Goal: Information Seeking & Learning: Learn about a topic

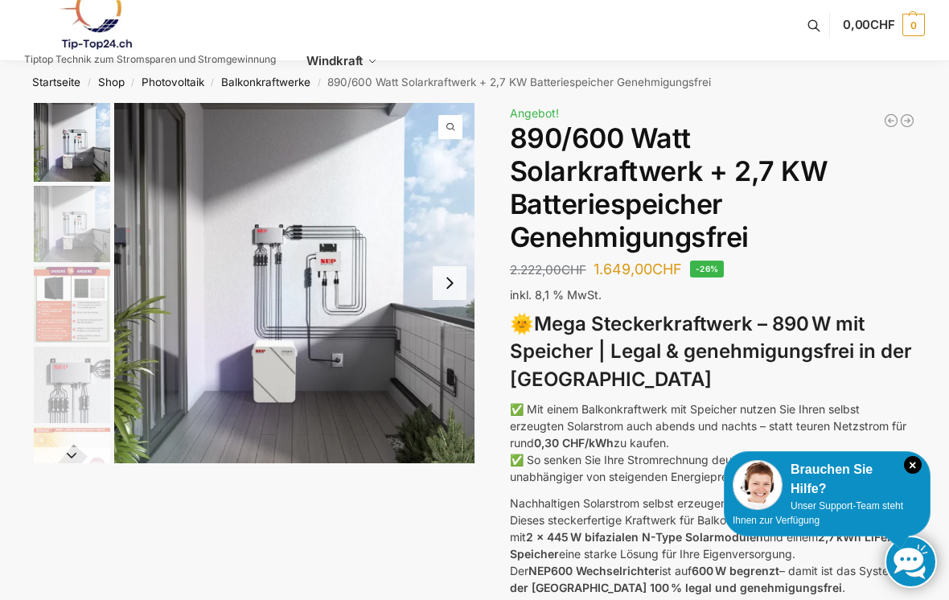
scroll to position [3, 0]
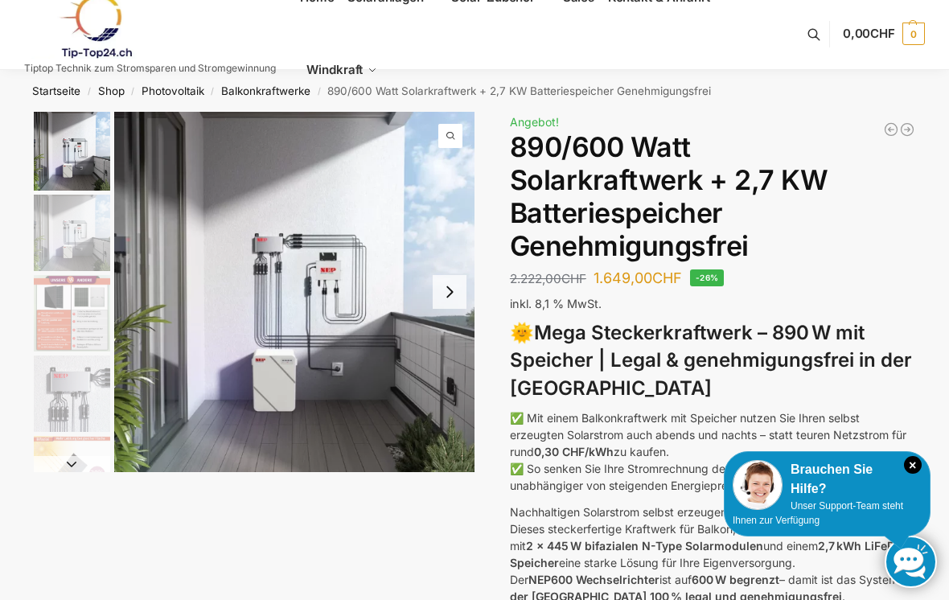
click at [444, 298] on button "Next slide" at bounding box center [450, 292] width 34 height 34
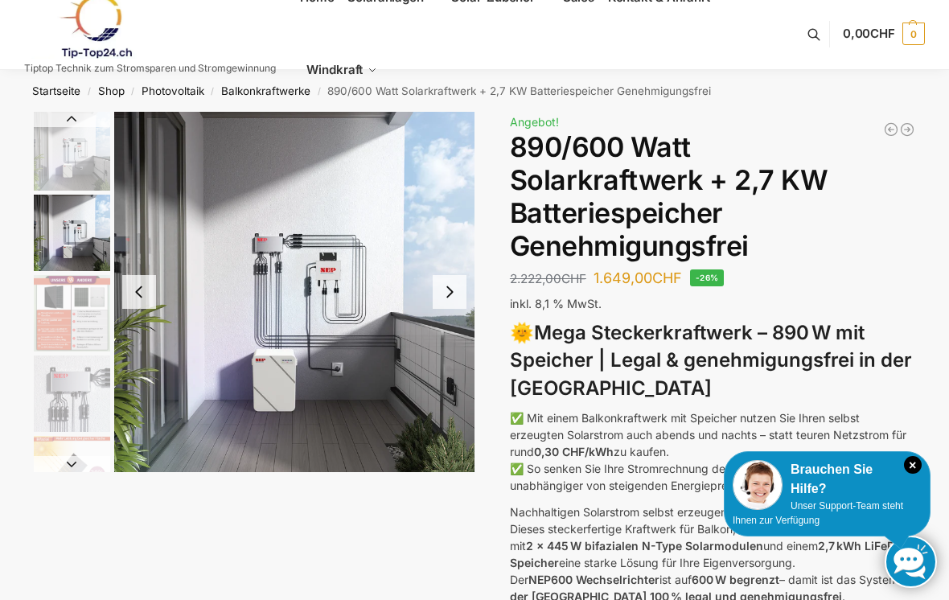
click at [451, 296] on button "Next slide" at bounding box center [450, 292] width 34 height 34
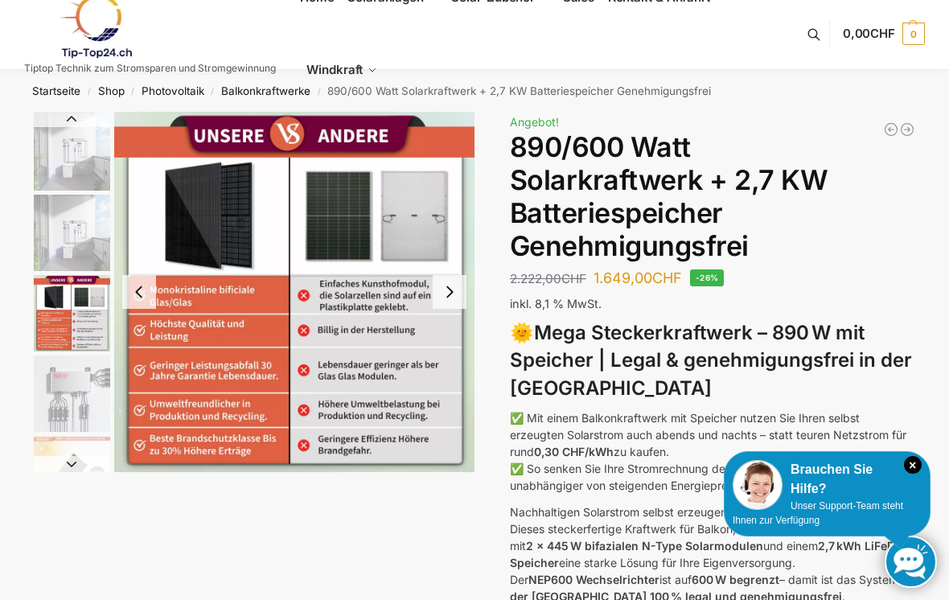
click at [456, 294] on button "Next slide" at bounding box center [450, 292] width 34 height 34
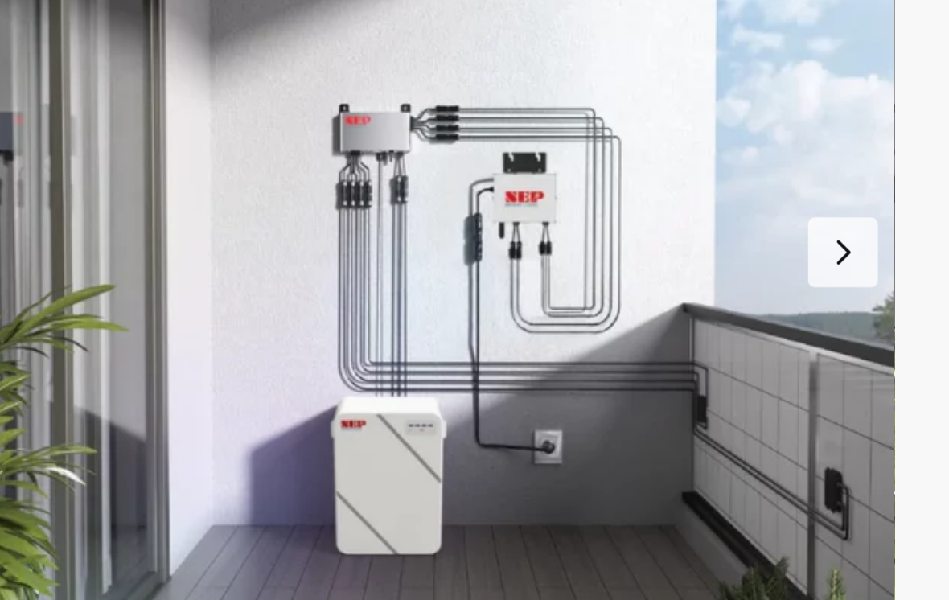
click at [433, 315] on button "Next slide" at bounding box center [450, 332] width 34 height 34
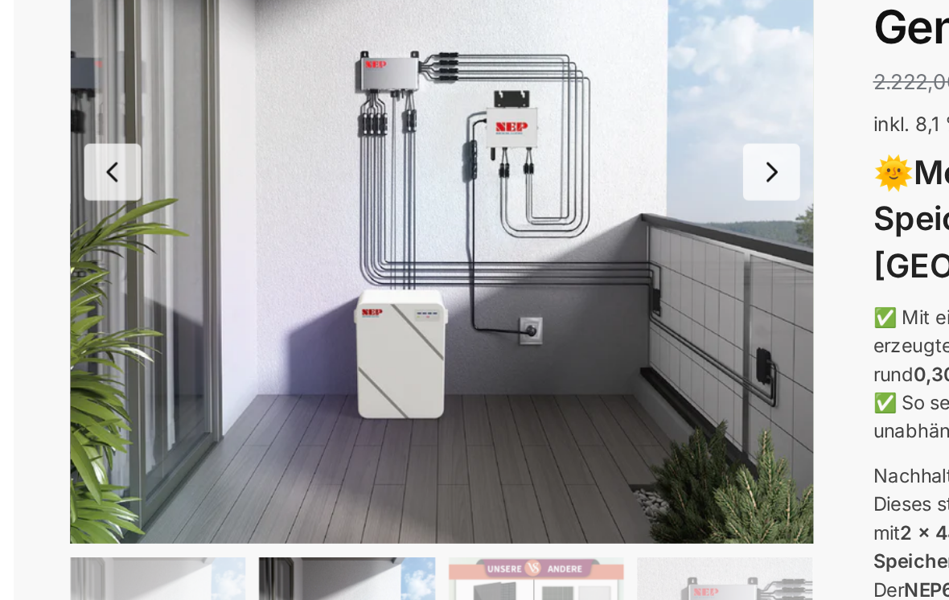
scroll to position [6, 0]
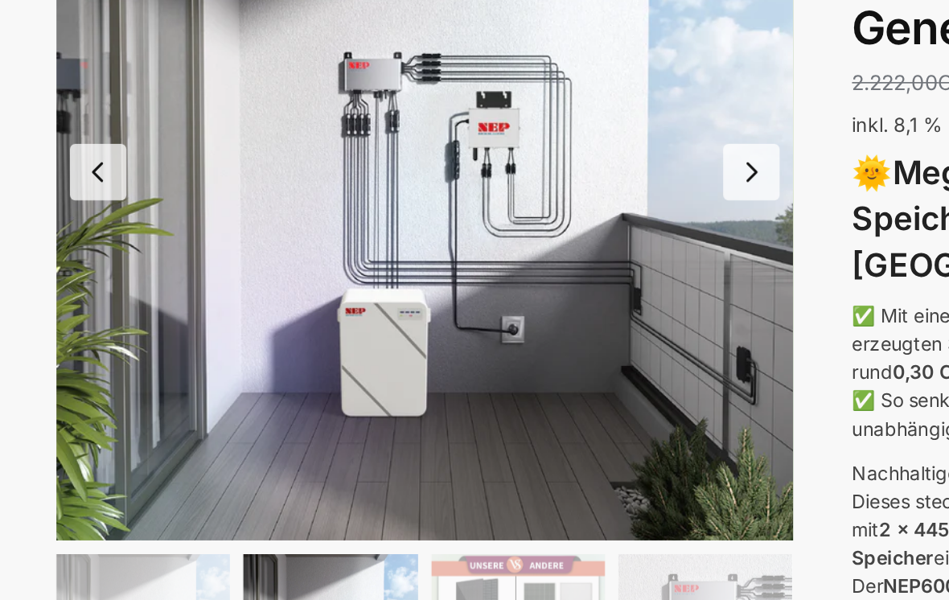
click at [456, 312] on button "Next slide" at bounding box center [450, 329] width 34 height 34
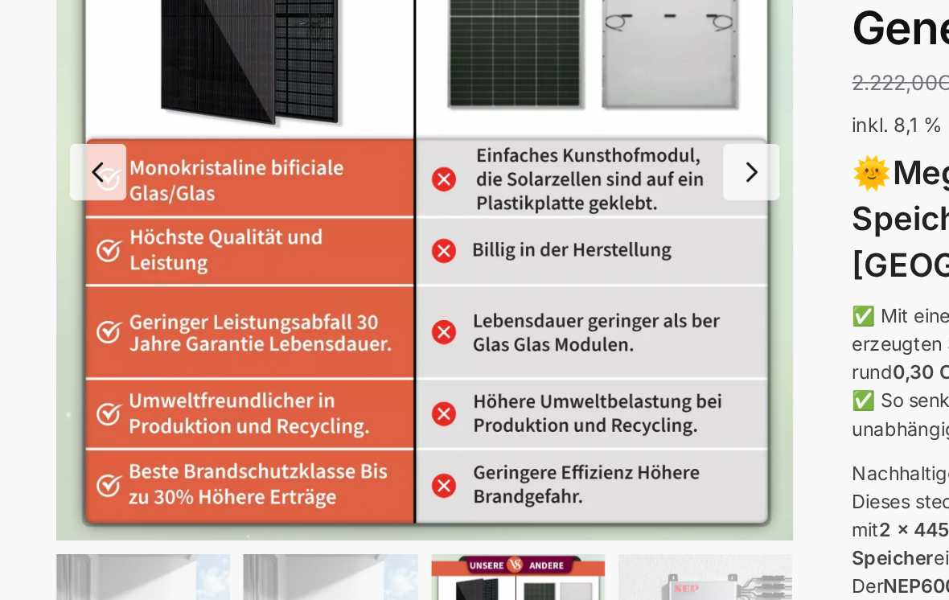
click at [449, 312] on button "Next slide" at bounding box center [450, 329] width 34 height 34
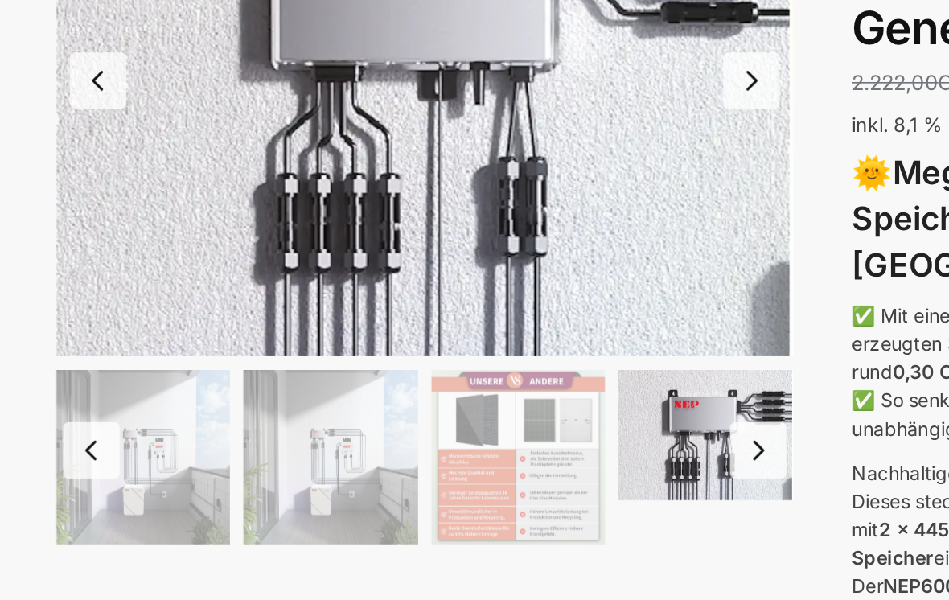
scroll to position [6, 0]
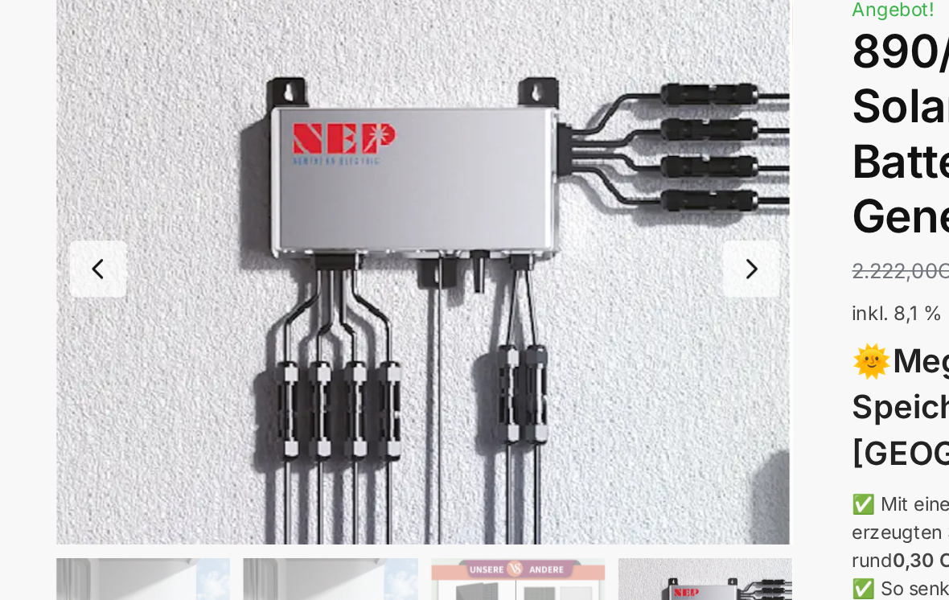
click at [460, 258] on button "Next slide" at bounding box center [450, 275] width 34 height 34
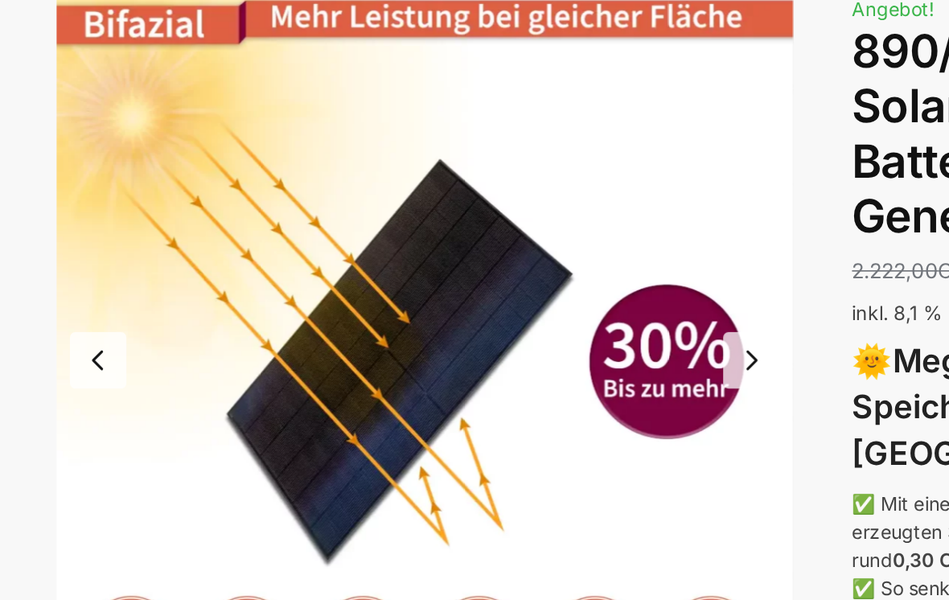
click at [447, 313] on button "Next slide" at bounding box center [450, 330] width 34 height 34
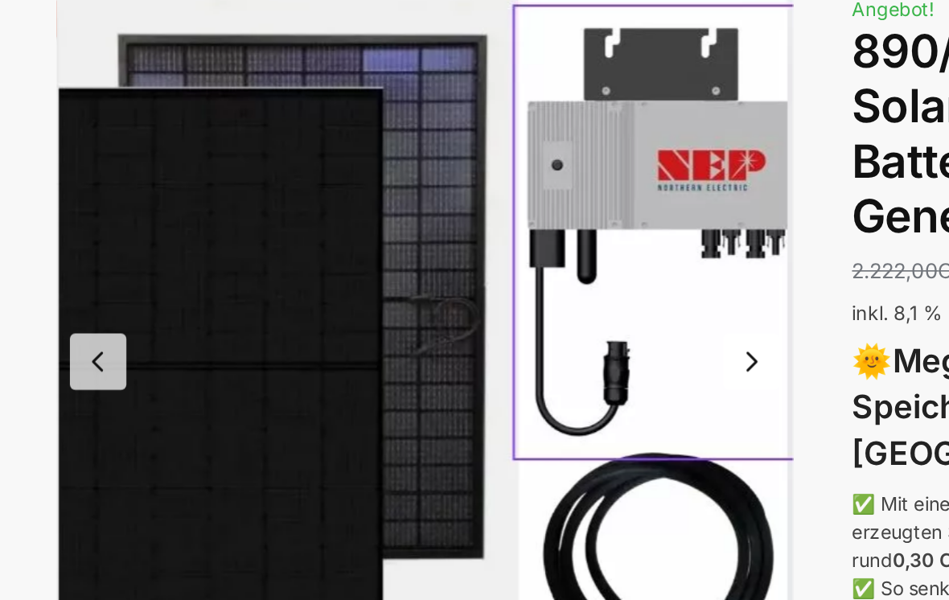
click at [451, 314] on button "Next slide" at bounding box center [450, 331] width 34 height 34
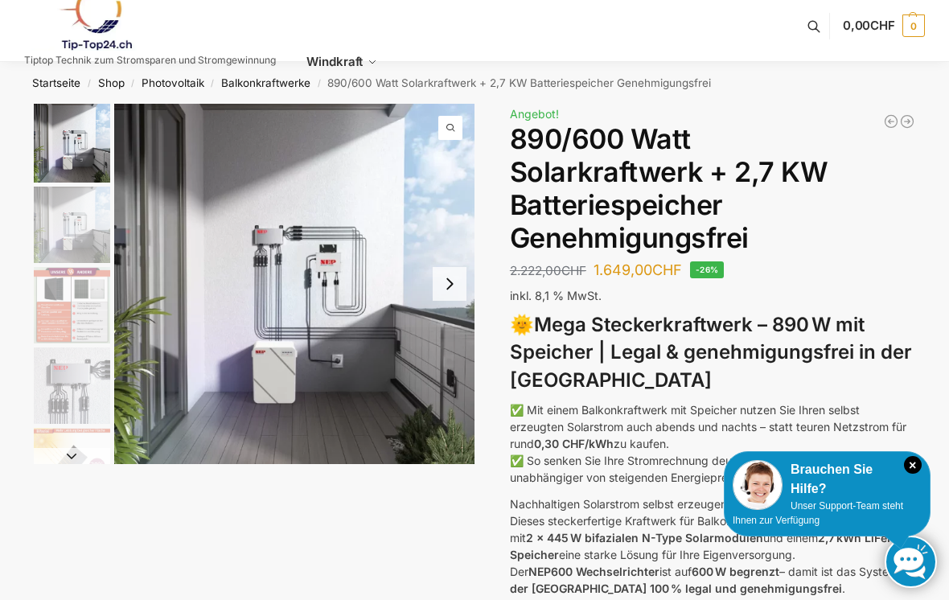
scroll to position [0, 0]
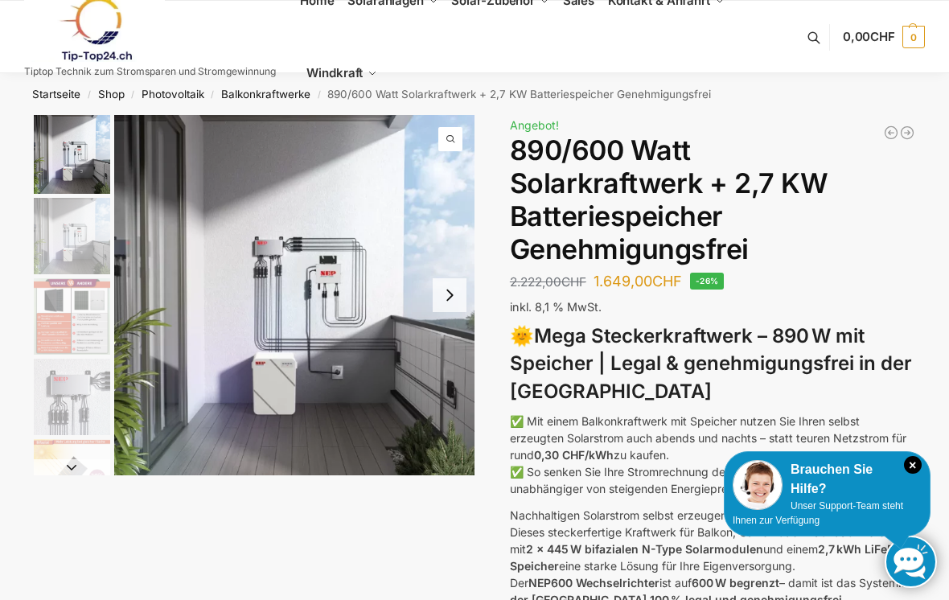
click at [451, 295] on button "Next slide" at bounding box center [450, 295] width 34 height 34
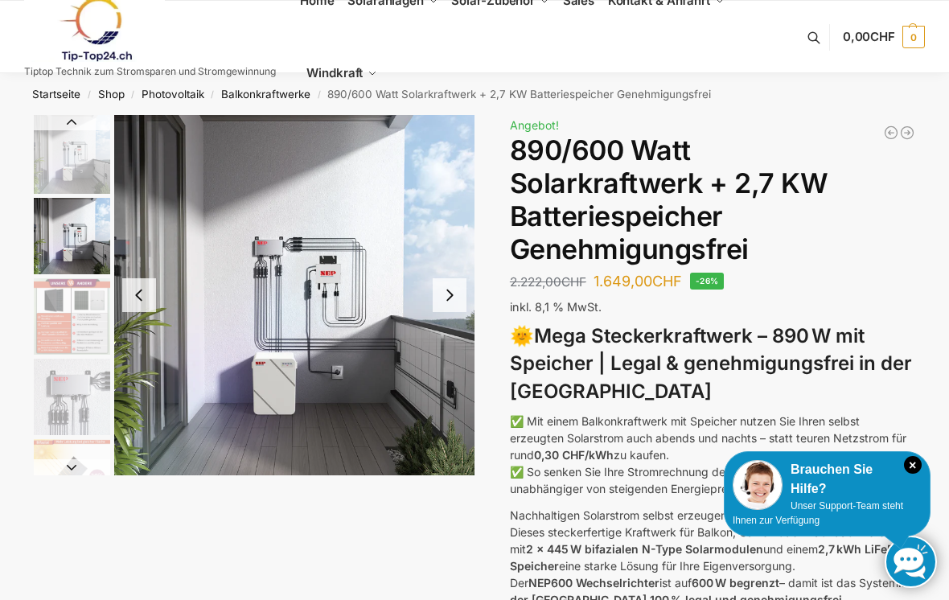
click at [456, 306] on button "Next slide" at bounding box center [450, 295] width 34 height 34
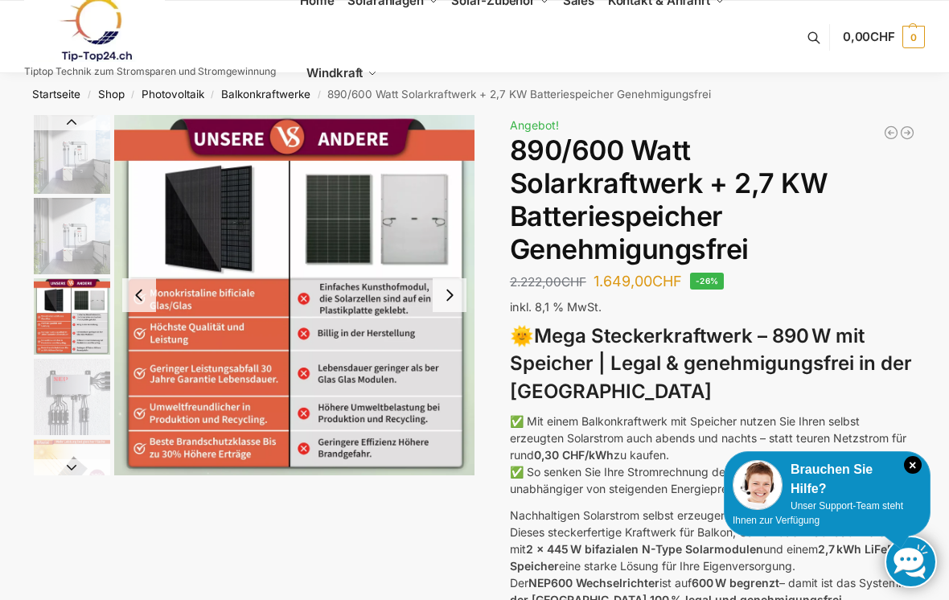
click at [257, 97] on link "Balkonkraftwerke" at bounding box center [265, 94] width 89 height 13
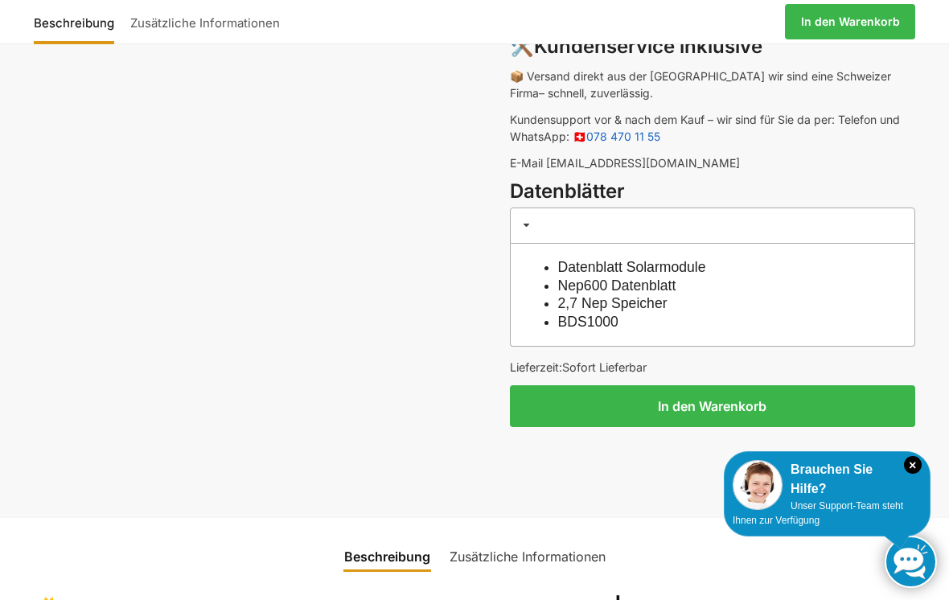
scroll to position [1231, 0]
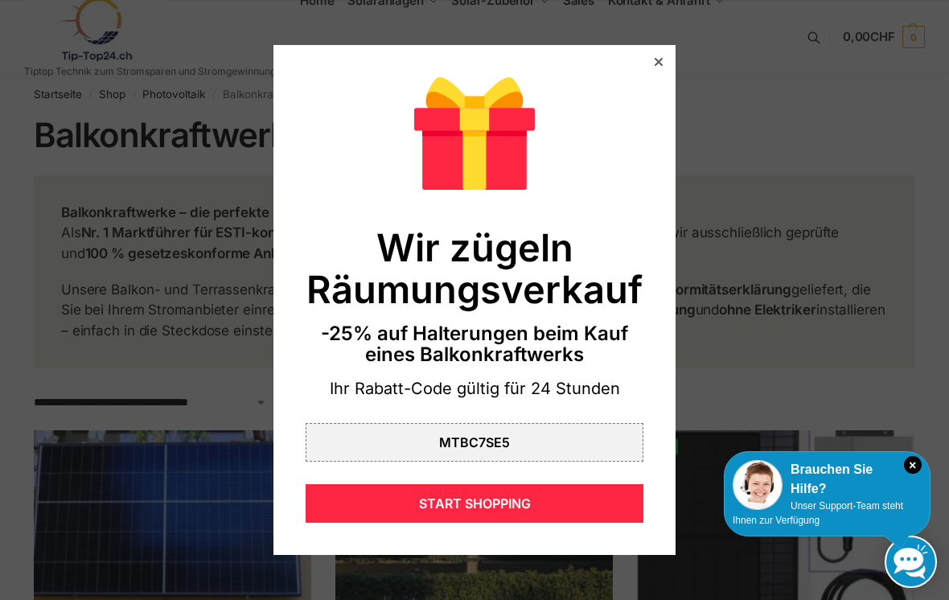
click at [660, 46] on div at bounding box center [474, 300] width 949 height 600
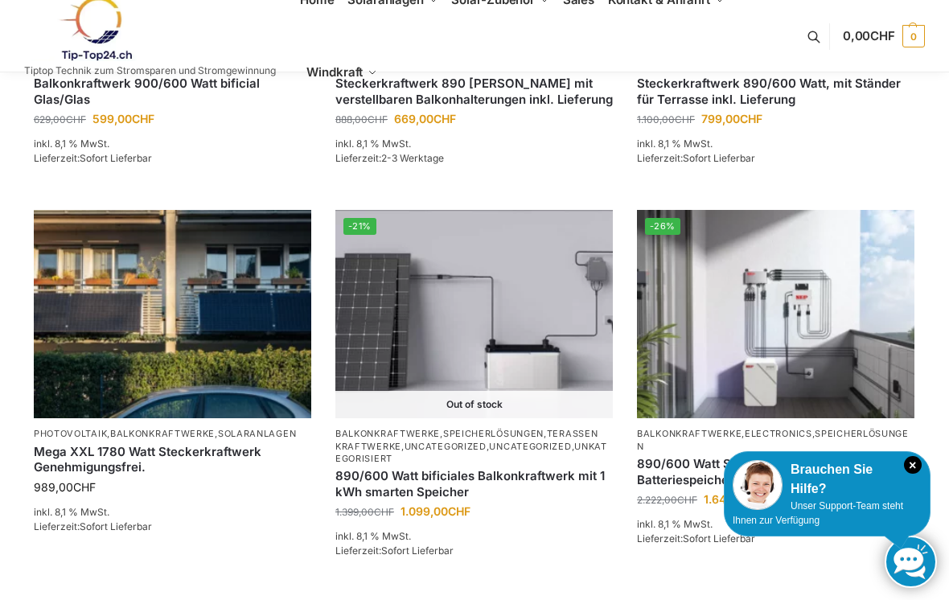
scroll to position [955, 0]
click at [496, 326] on img at bounding box center [474, 315] width 278 height 208
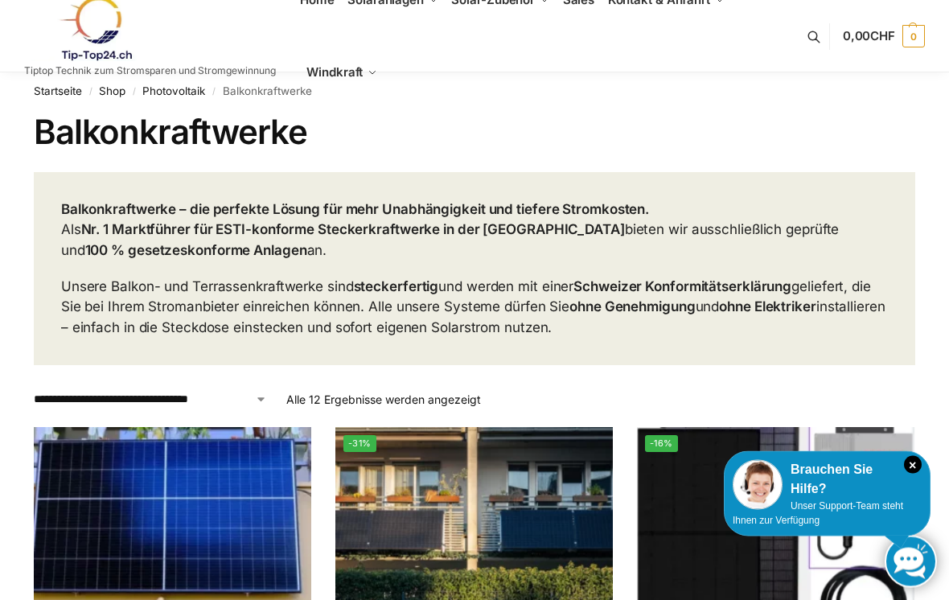
scroll to position [0, 0]
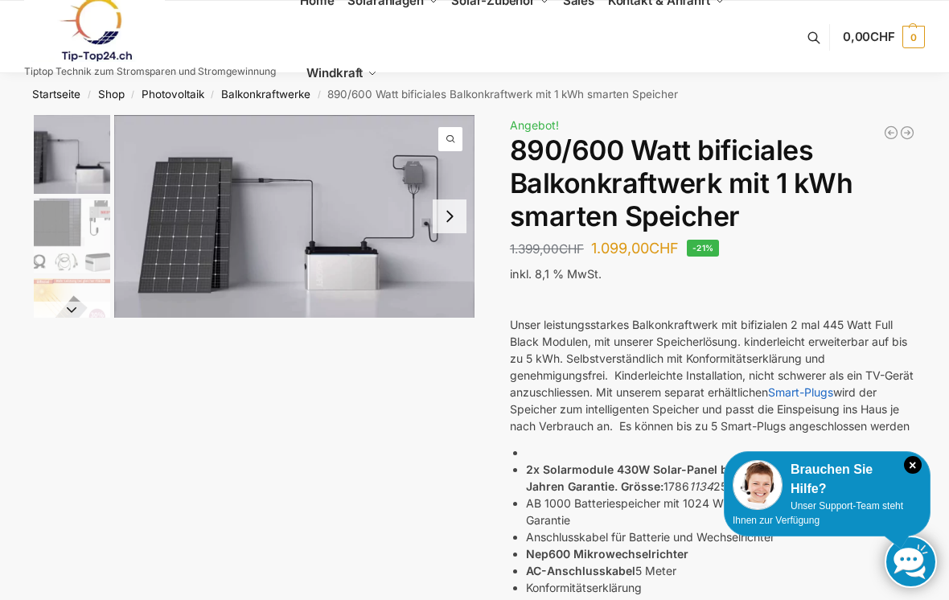
click at [341, 278] on img "1 / 7" at bounding box center [294, 216] width 360 height 203
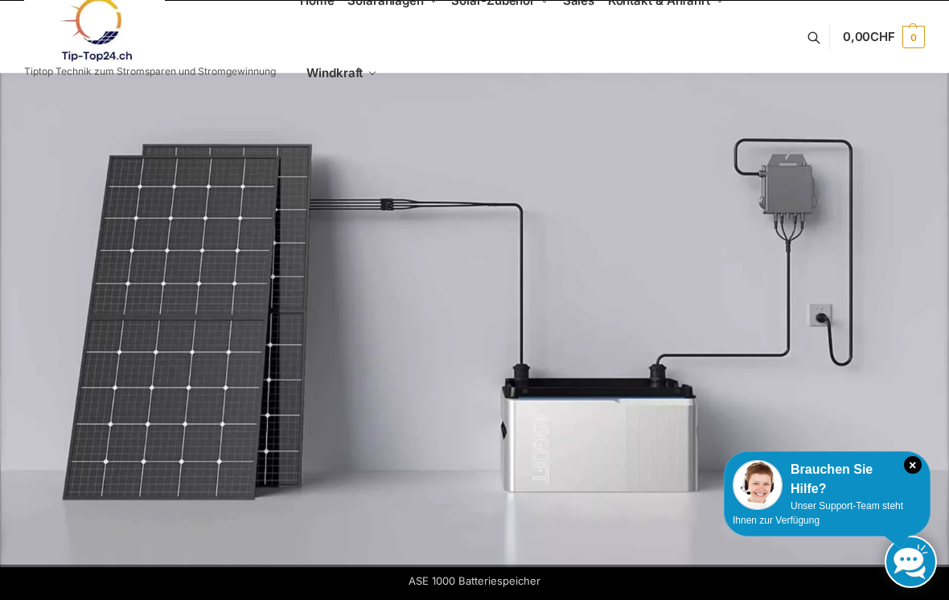
click at [918, 471] on icon "×" at bounding box center [913, 465] width 18 height 18
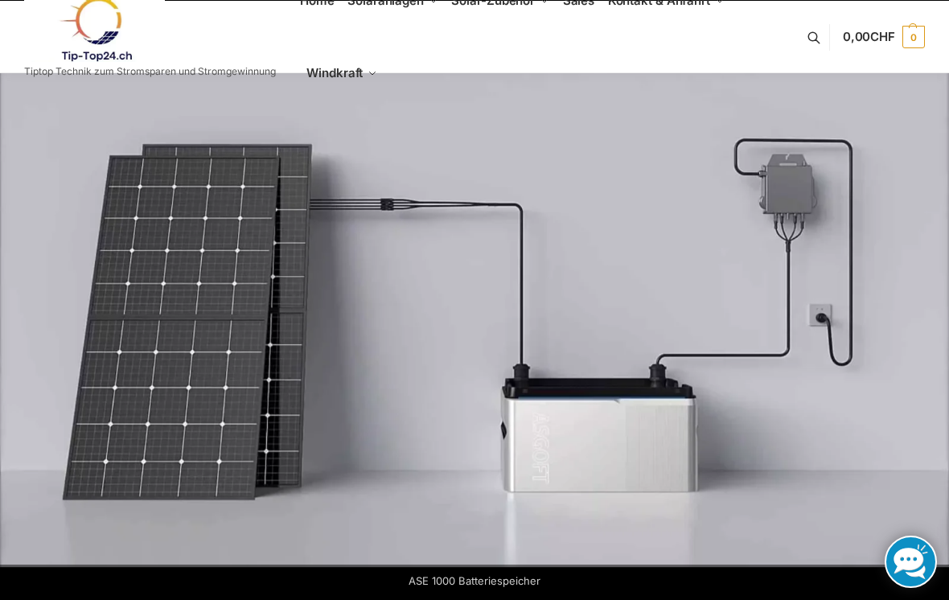
click at [716, 301] on img at bounding box center [474, 300] width 949 height 534
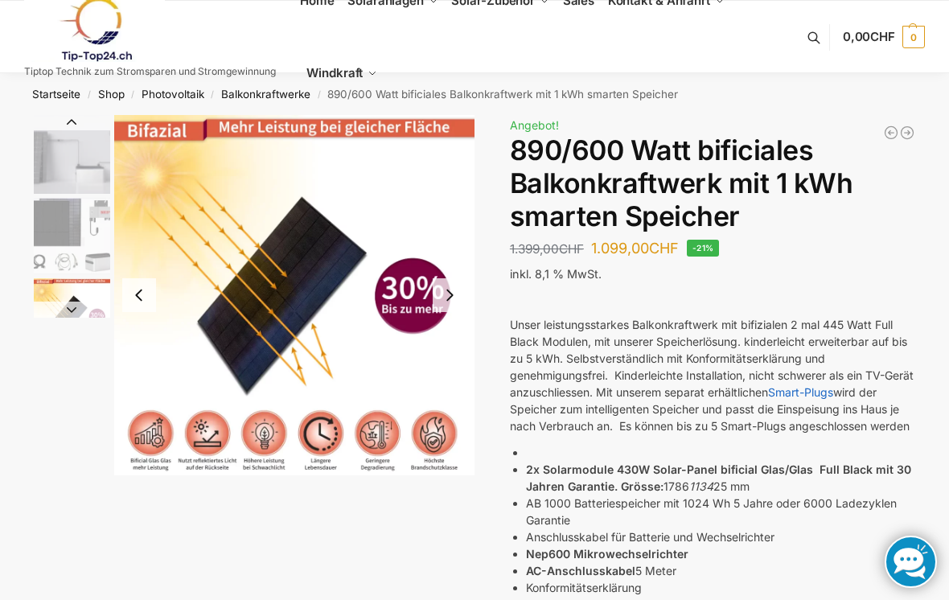
click at [864, 255] on div "Mega XXL 1780 Watt Steckerkraftwerk Genehmigungsfrei. 989,00 CHF WiFi Smart Plu…" at bounding box center [712, 580] width 405 height 930
click at [56, 380] on div at bounding box center [254, 295] width 441 height 360
